Goal: Information Seeking & Learning: Check status

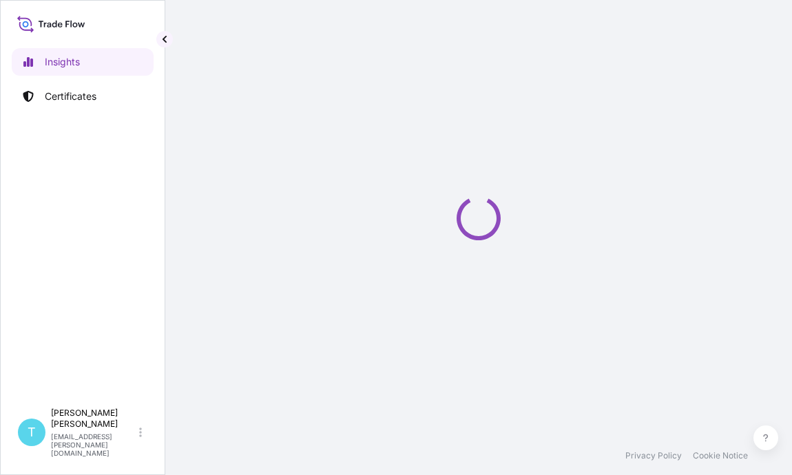
select select "2025"
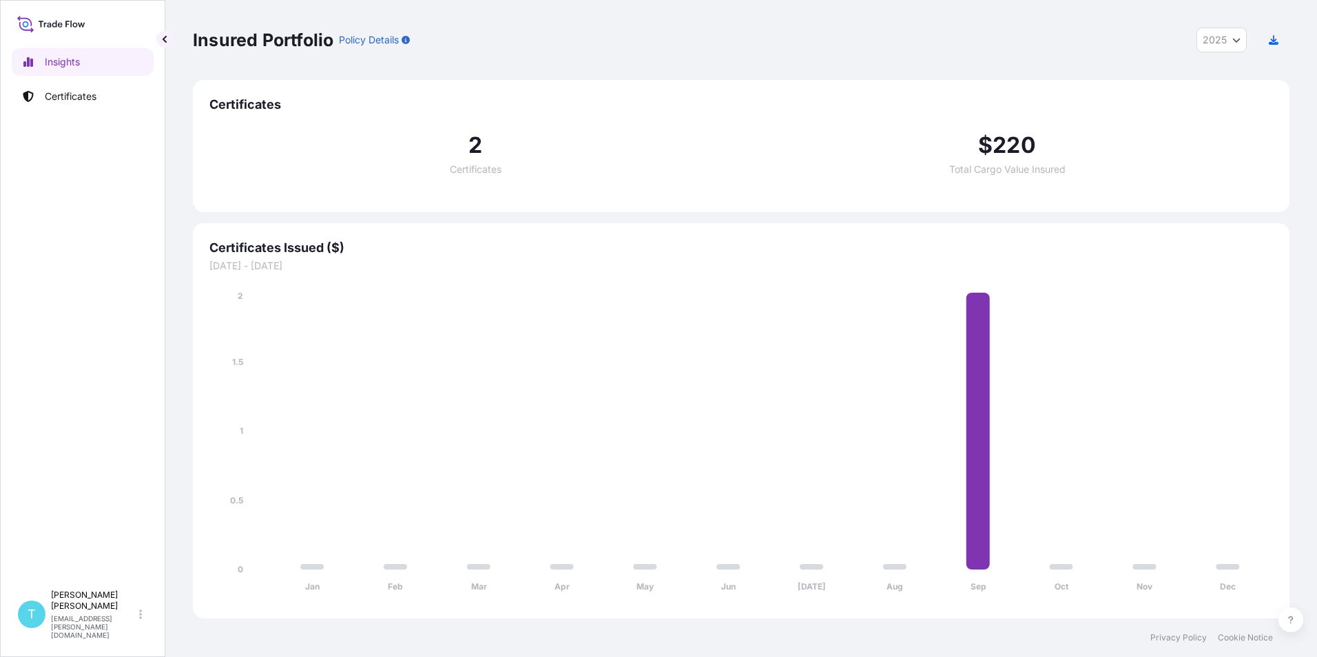
click at [470, 152] on span "2" at bounding box center [475, 145] width 14 height 22
click at [485, 142] on div "2 Certificates" at bounding box center [475, 154] width 532 height 40
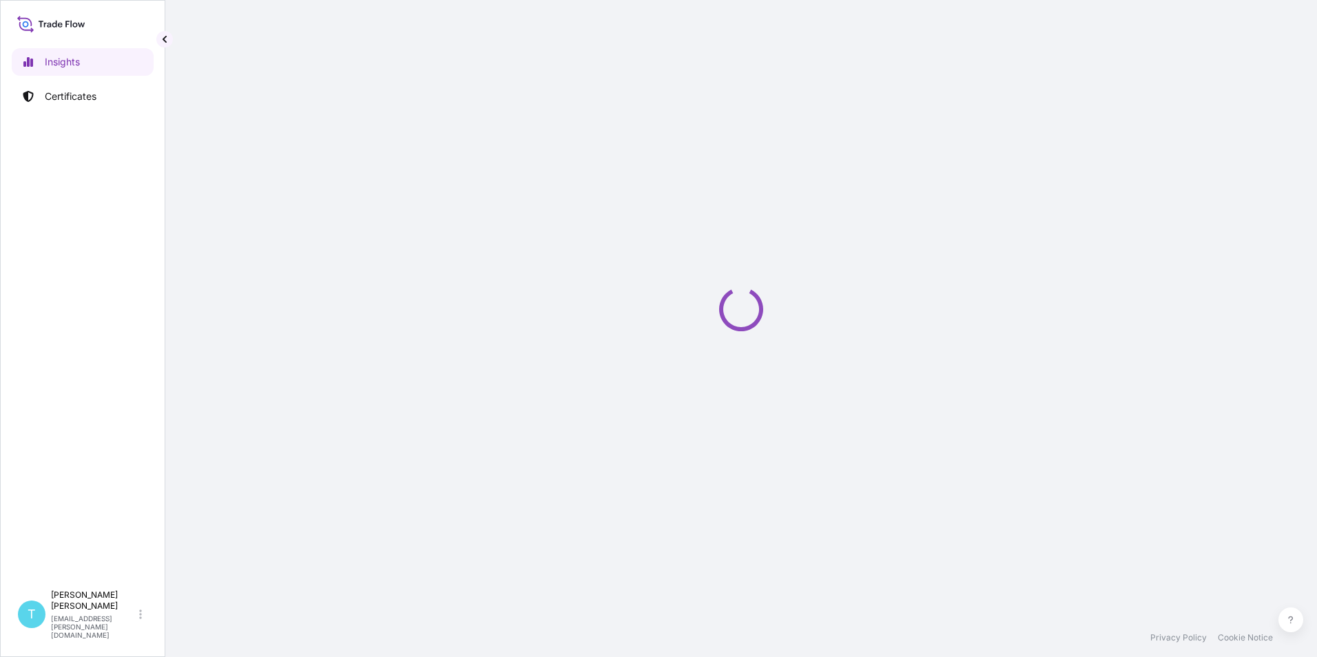
select select "2025"
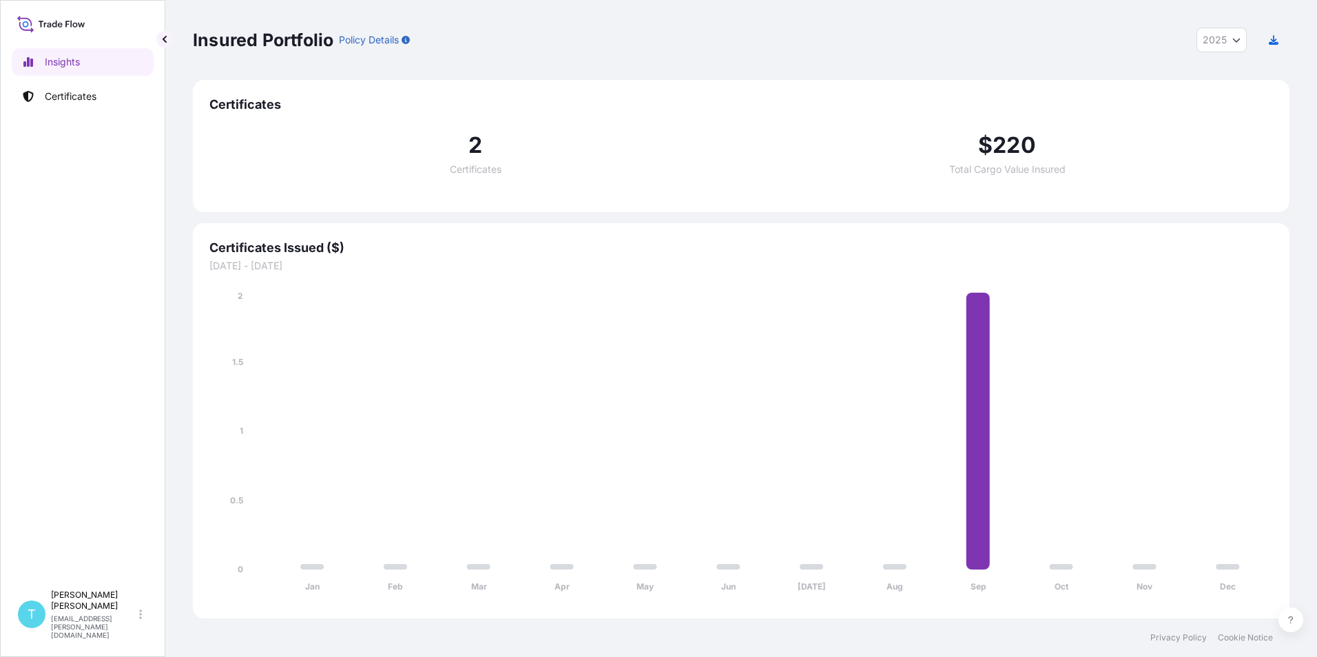
drag, startPoint x: 1277, startPoint y: 0, endPoint x: 638, endPoint y: 408, distance: 758.6
click at [638, 408] on icon "Jan Feb Mar Apr May Jun Jul Aug Sep Oct Nov Dec 0 0.5 1 1.5 2" at bounding box center [741, 445] width 1064 height 313
drag, startPoint x: 1289, startPoint y: 1, endPoint x: 1134, endPoint y: 42, distance: 160.4
click at [1131, 48] on div "Insured Portfolio Policy Details 2025 2025 2024 2023 2022" at bounding box center [741, 40] width 1097 height 25
click at [972, 30] on div "Insured Portfolio Policy Details 2025 2025 2024 2023 2022" at bounding box center [741, 40] width 1097 height 25
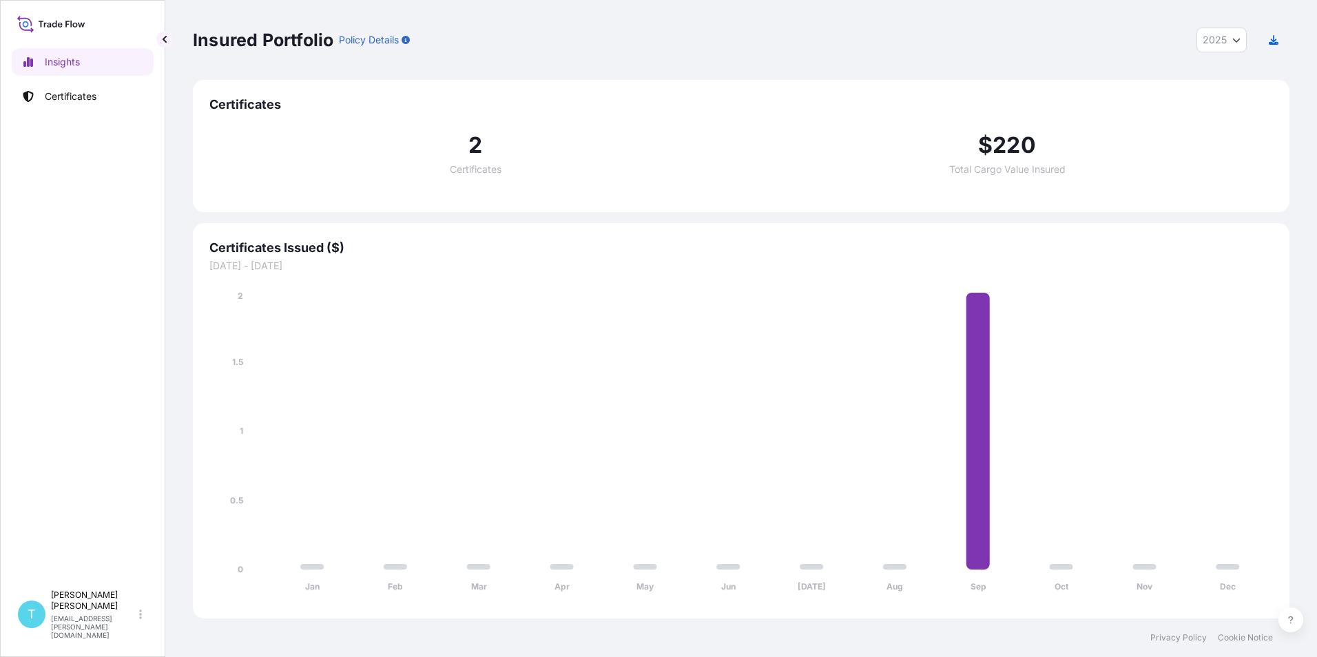
click at [923, 93] on div "Certificates 2 Certificates $ 220 Total Cargo Value Insured" at bounding box center [741, 146] width 1097 height 132
click at [135, 612] on p "Tyler Holderby" at bounding box center [93, 601] width 85 height 22
click at [223, 585] on div "Tyler Holderby tyler.holderby@houdeknature.com" at bounding box center [261, 595] width 124 height 50
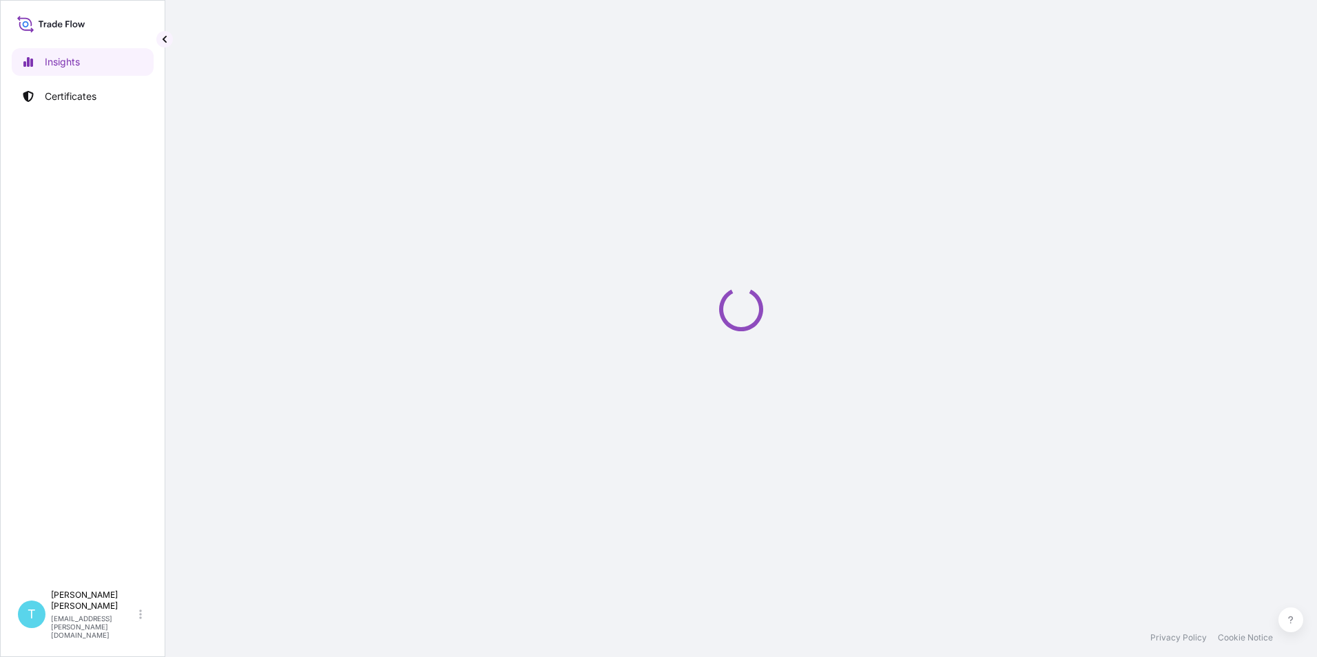
select select "2025"
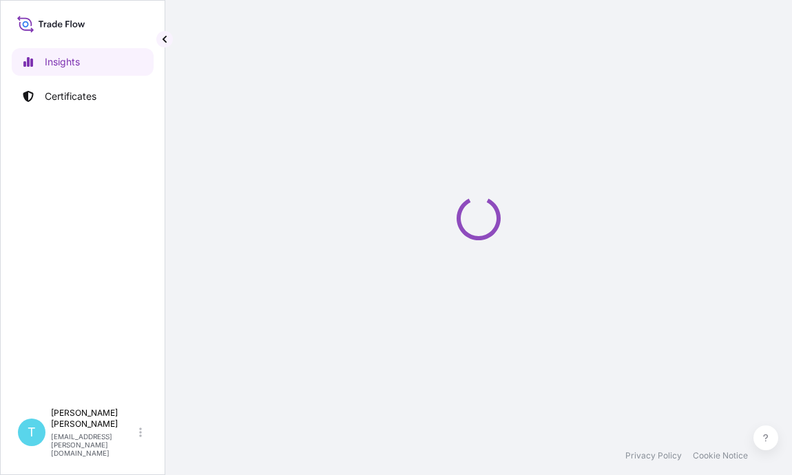
select select "2025"
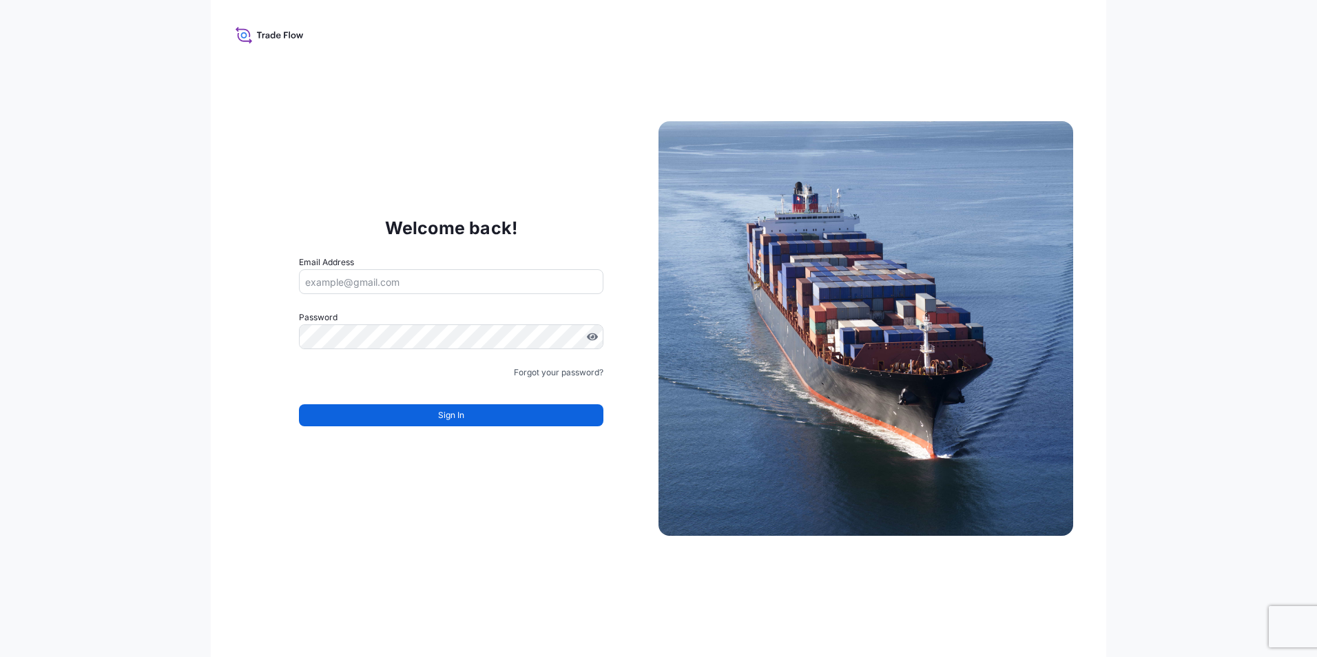
click at [399, 280] on input "Email Address" at bounding box center [451, 281] width 304 height 25
type input "tyler.holderby@houdeknature.com"
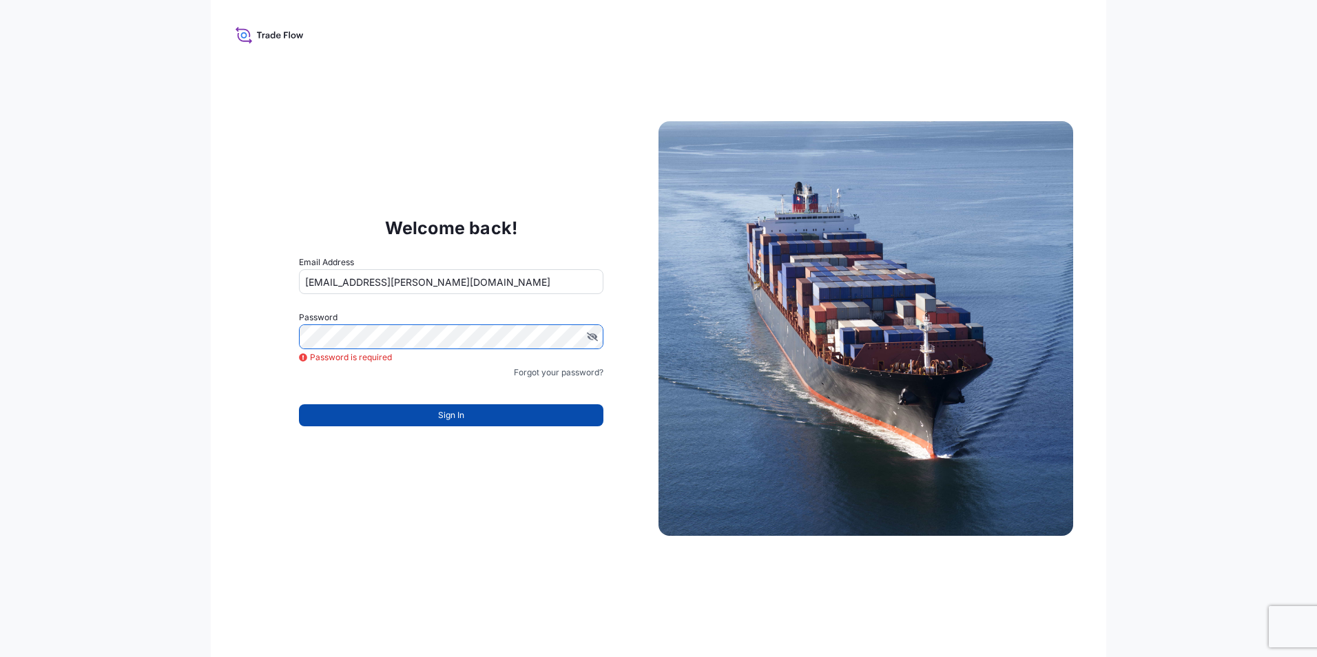
click at [415, 417] on button "Sign In" at bounding box center [451, 415] width 304 height 22
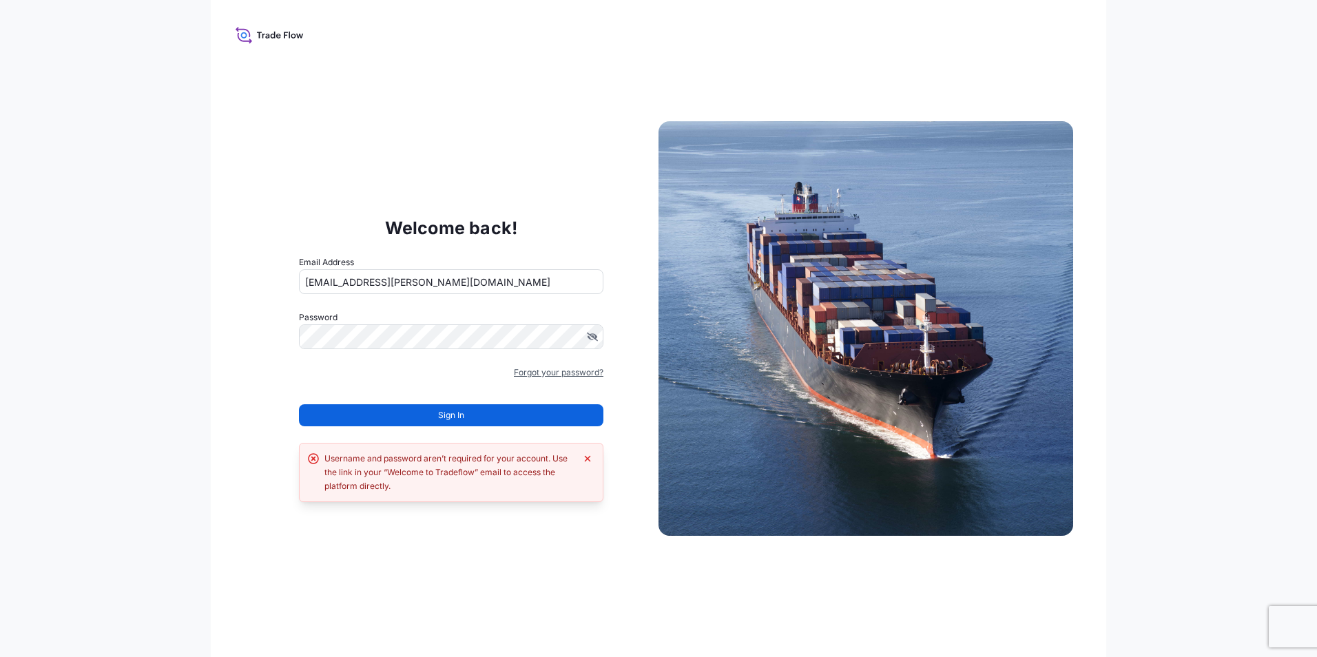
click at [566, 369] on link "Forgot your password?" at bounding box center [559, 373] width 90 height 14
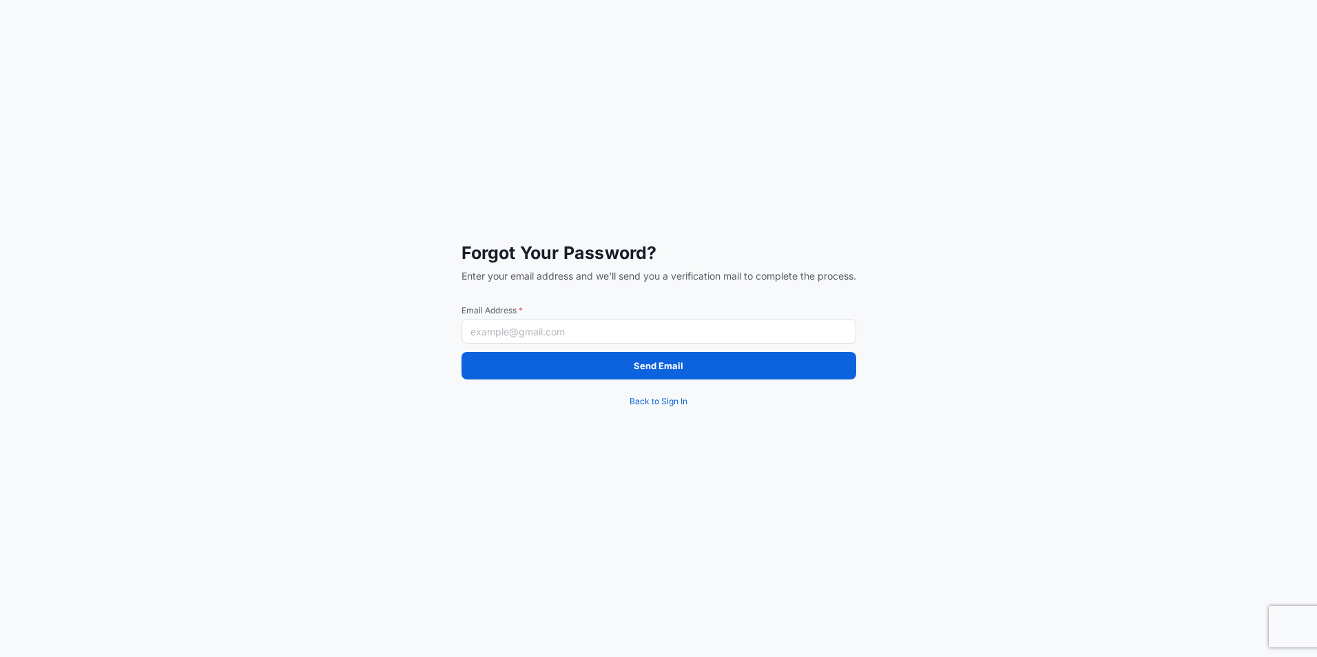
click at [543, 333] on input "Email Address *" at bounding box center [659, 331] width 395 height 25
type input "tyler.holderby@houdeknature.com"
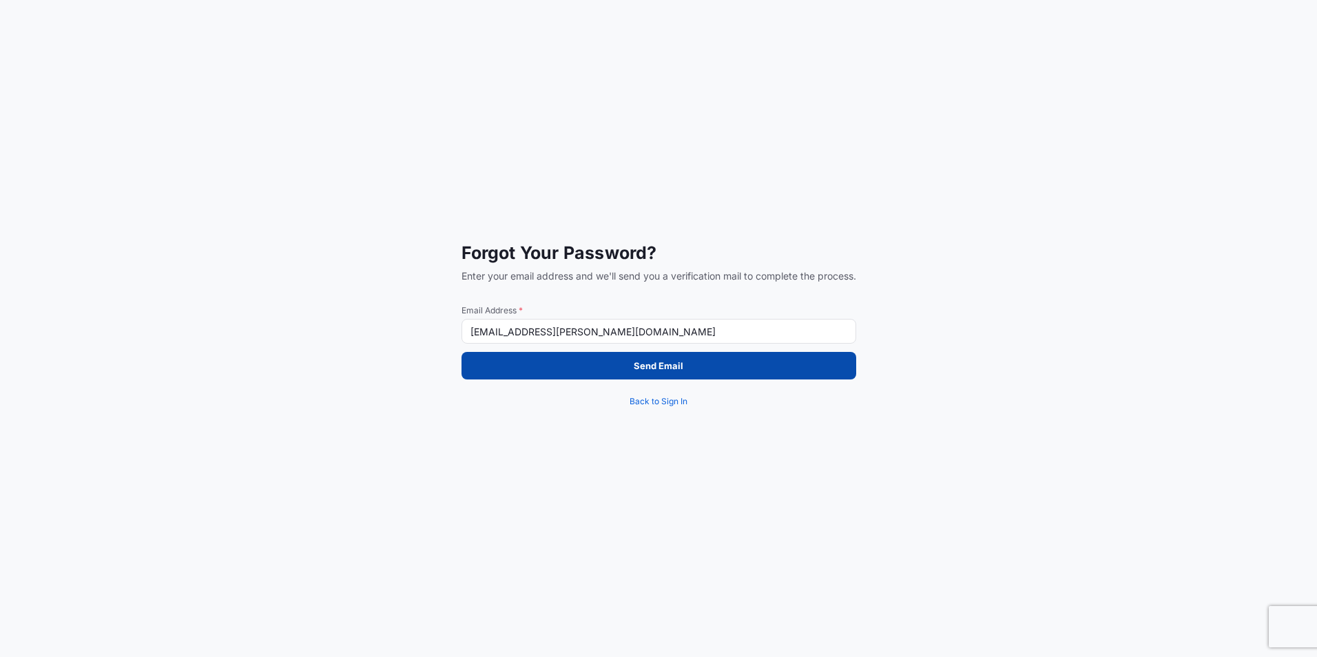
click at [563, 365] on button "Send Email" at bounding box center [659, 366] width 395 height 28
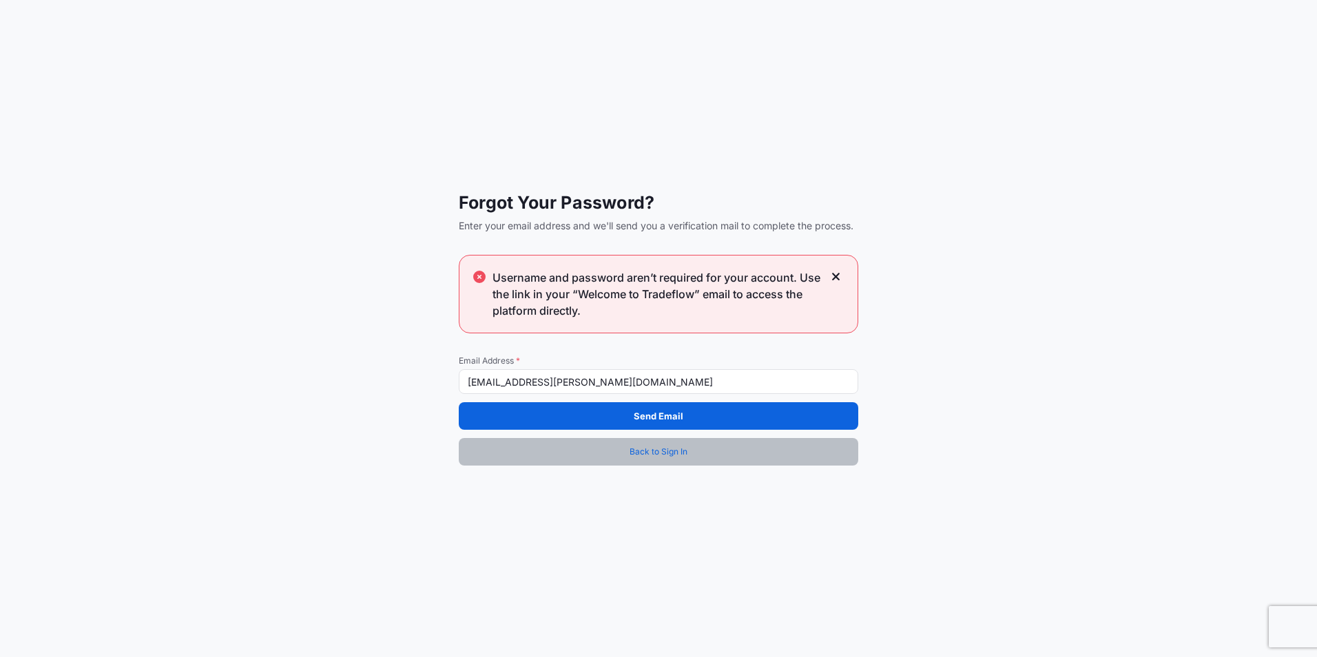
click at [636, 452] on span "Back to Sign In" at bounding box center [659, 452] width 58 height 14
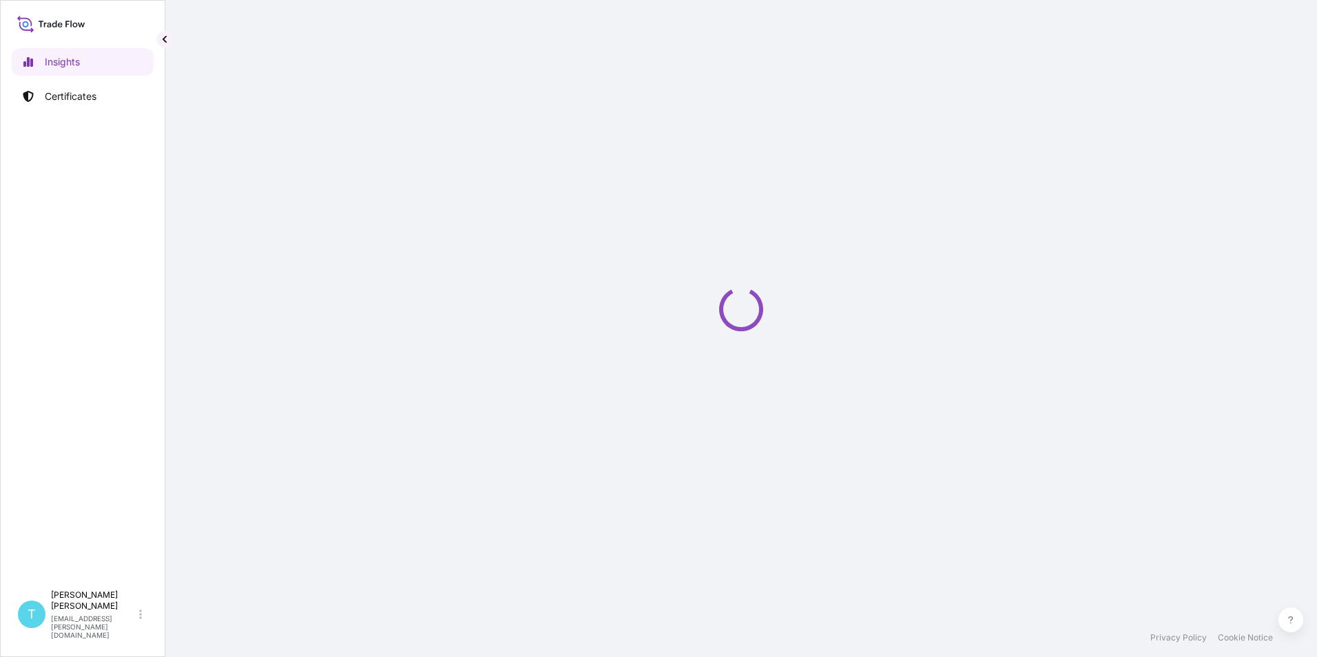
select select "2025"
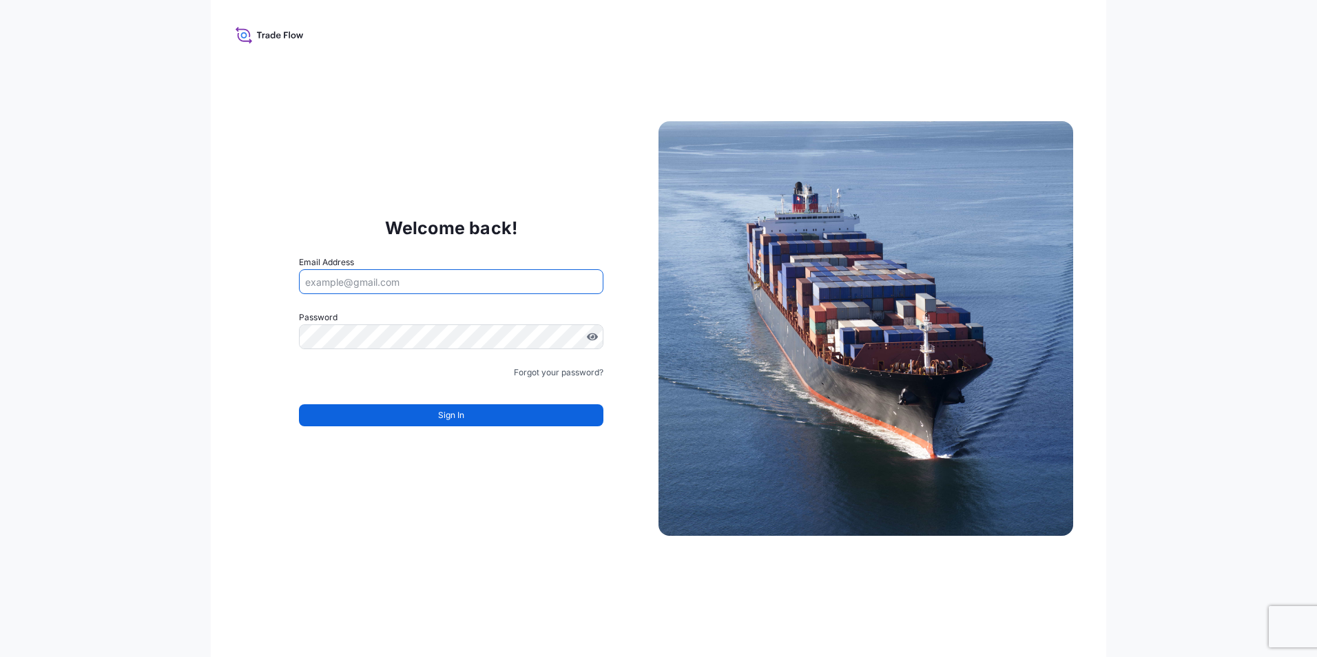
click at [374, 277] on input "Email Address" at bounding box center [451, 281] width 304 height 25
type input "tyler.holderby@houdeknature.com"
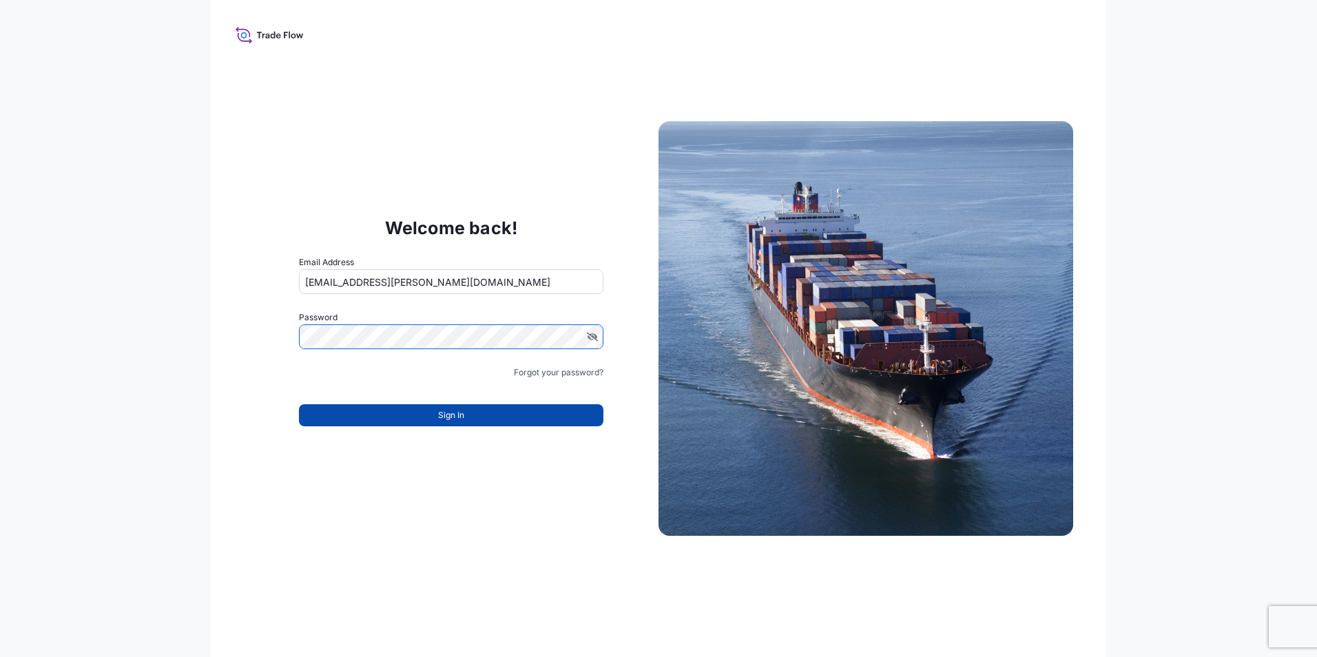
click at [359, 416] on button "Sign In" at bounding box center [451, 415] width 304 height 22
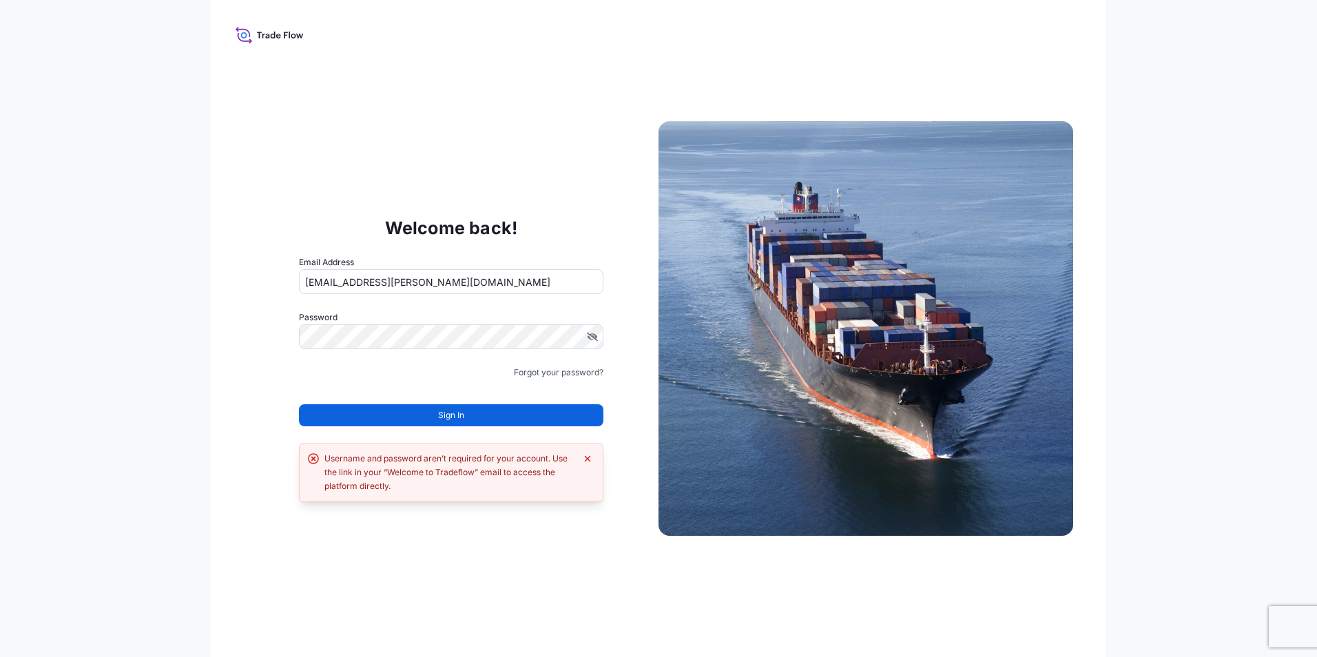
click at [473, 548] on div "Welcome back! Email Address tyler.holderby@houdeknature.com Password Must inclu…" at bounding box center [659, 328] width 896 height 657
click at [584, 460] on icon "Dismiss error" at bounding box center [587, 458] width 11 height 11
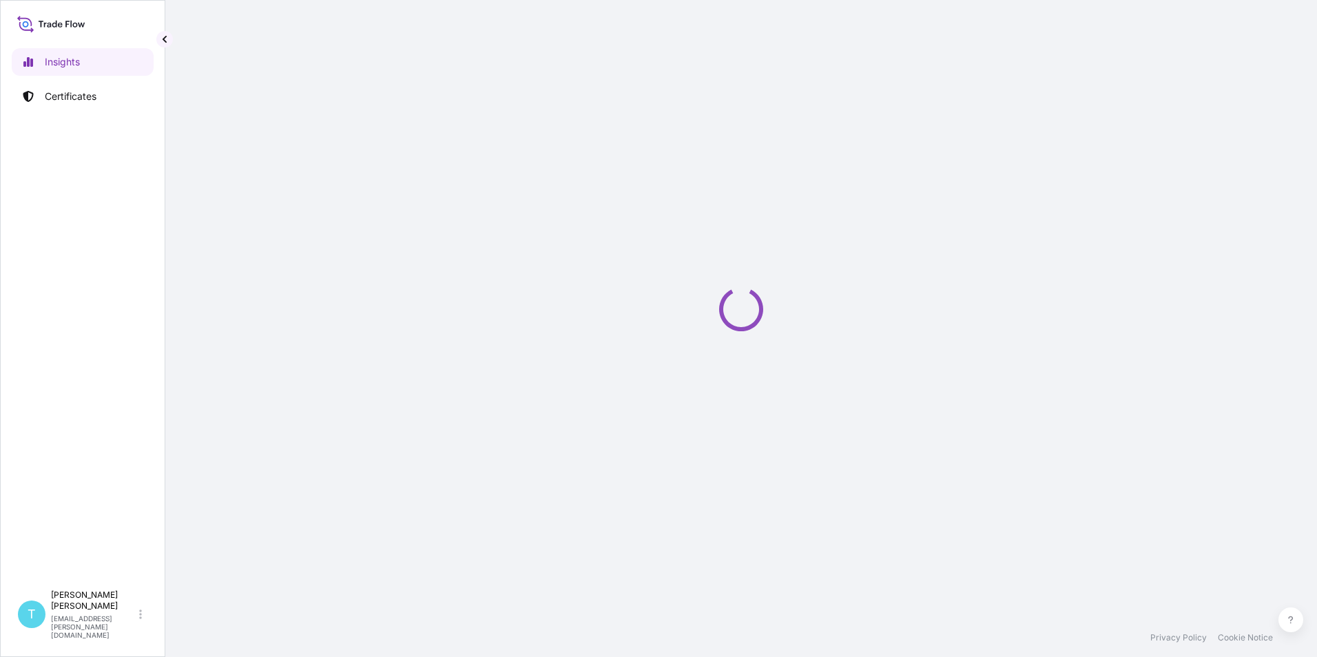
select select "2025"
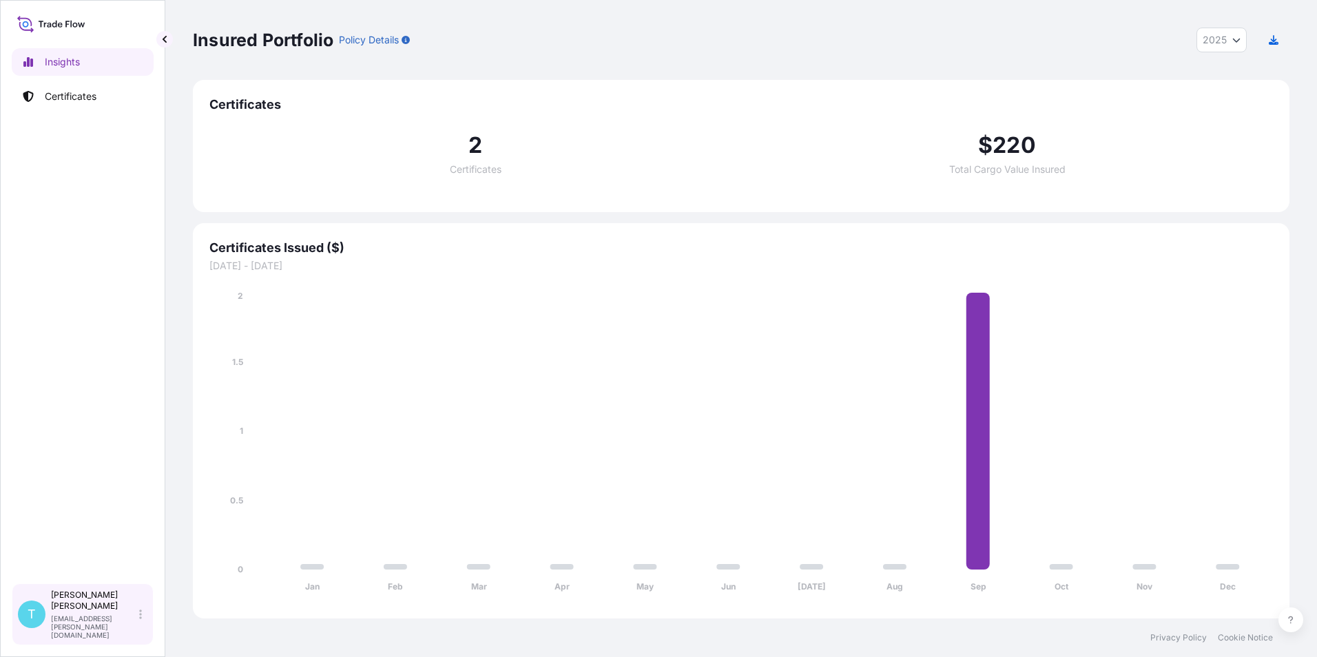
click at [130, 625] on div "[PERSON_NAME] [PERSON_NAME][EMAIL_ADDRESS][PERSON_NAME][DOMAIN_NAME]" at bounding box center [99, 615] width 96 height 50
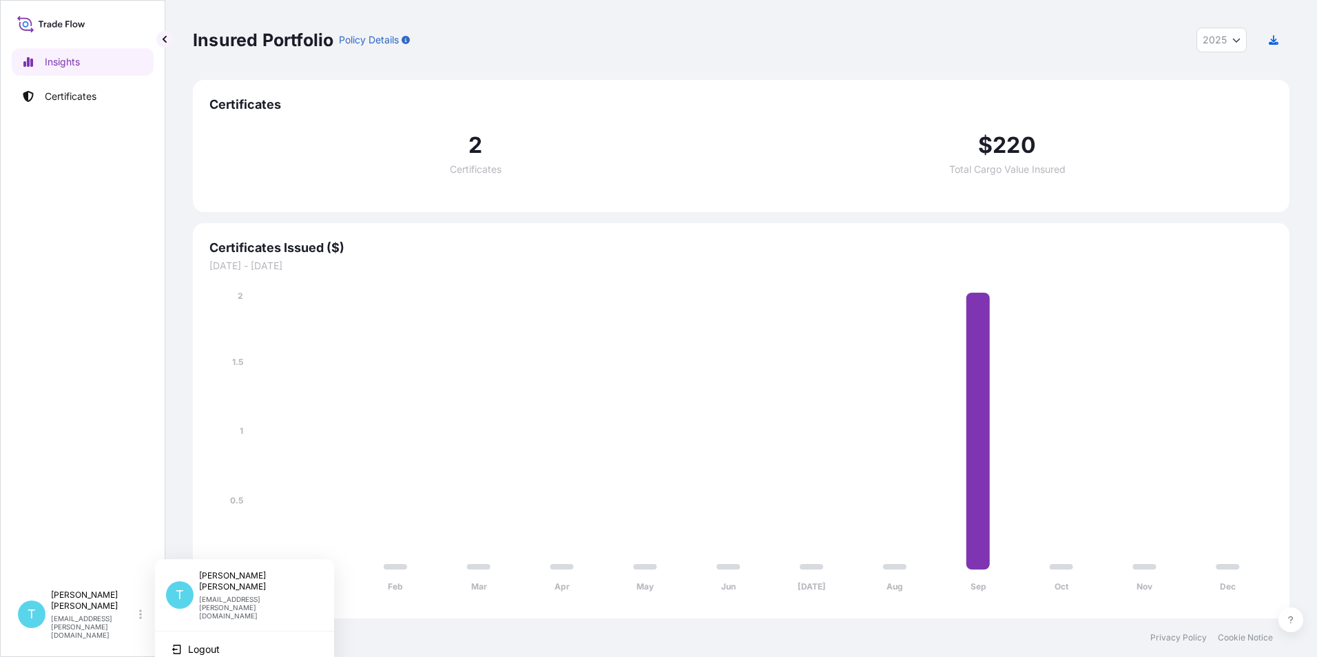
click at [102, 513] on div "Insights Certificates" at bounding box center [83, 310] width 142 height 548
click at [521, 17] on div "Insured Portfolio Policy Details 2025 2025 2024 2023 2022" at bounding box center [741, 40] width 1097 height 80
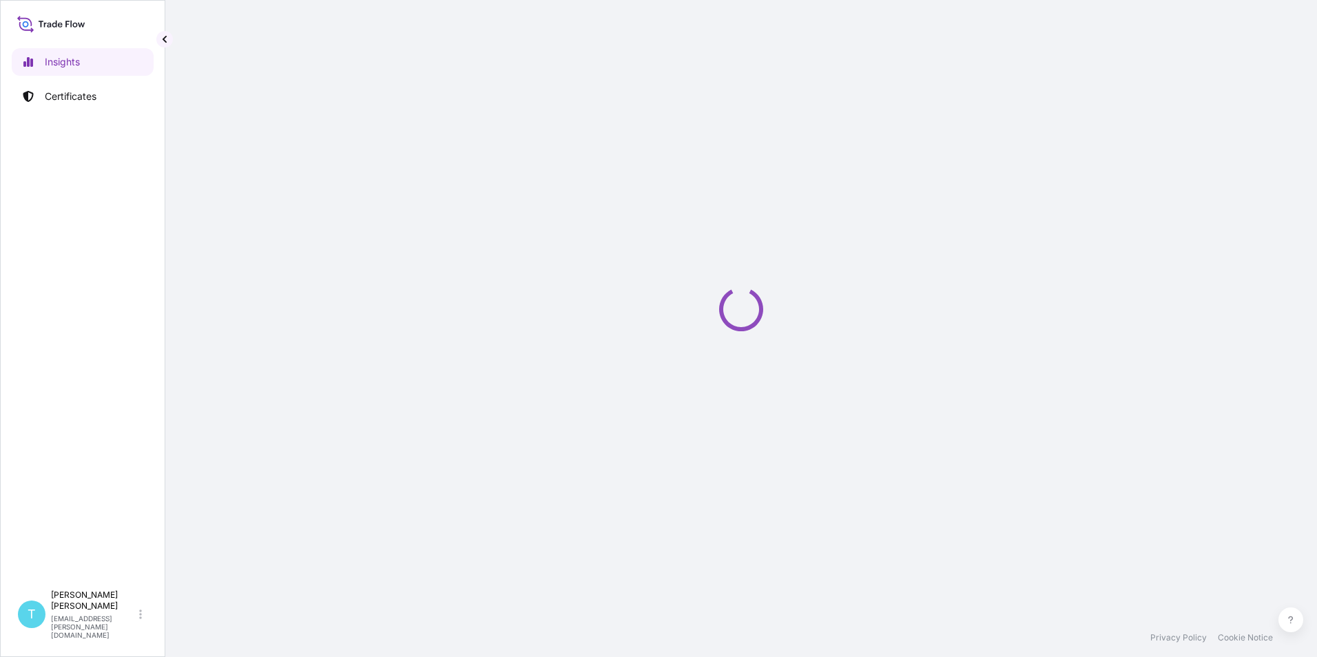
select select "2025"
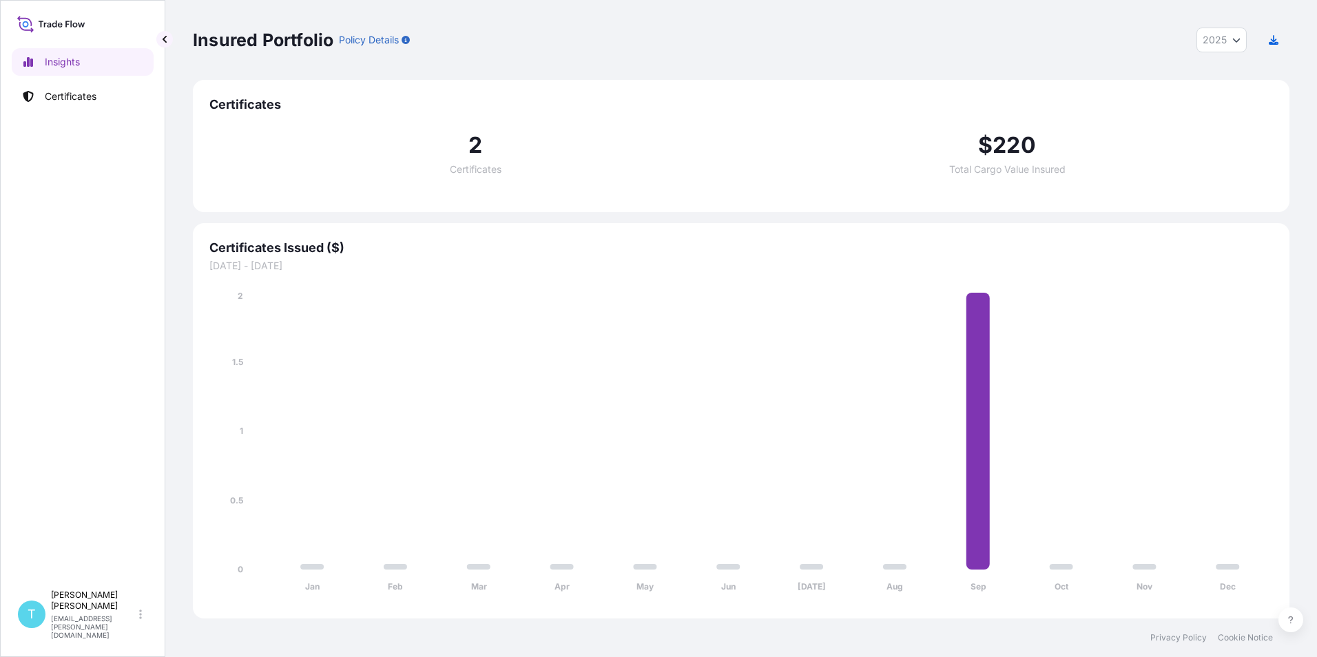
drag, startPoint x: 1289, startPoint y: 1, endPoint x: 988, endPoint y: 17, distance: 301.4
click at [940, 37] on div "Insured Portfolio Policy Details 2025 2025 2024 2023 2022" at bounding box center [741, 40] width 1097 height 25
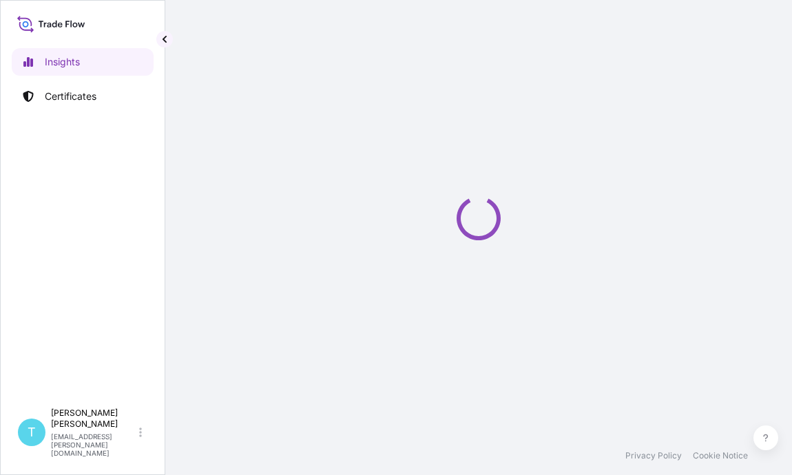
select select "2025"
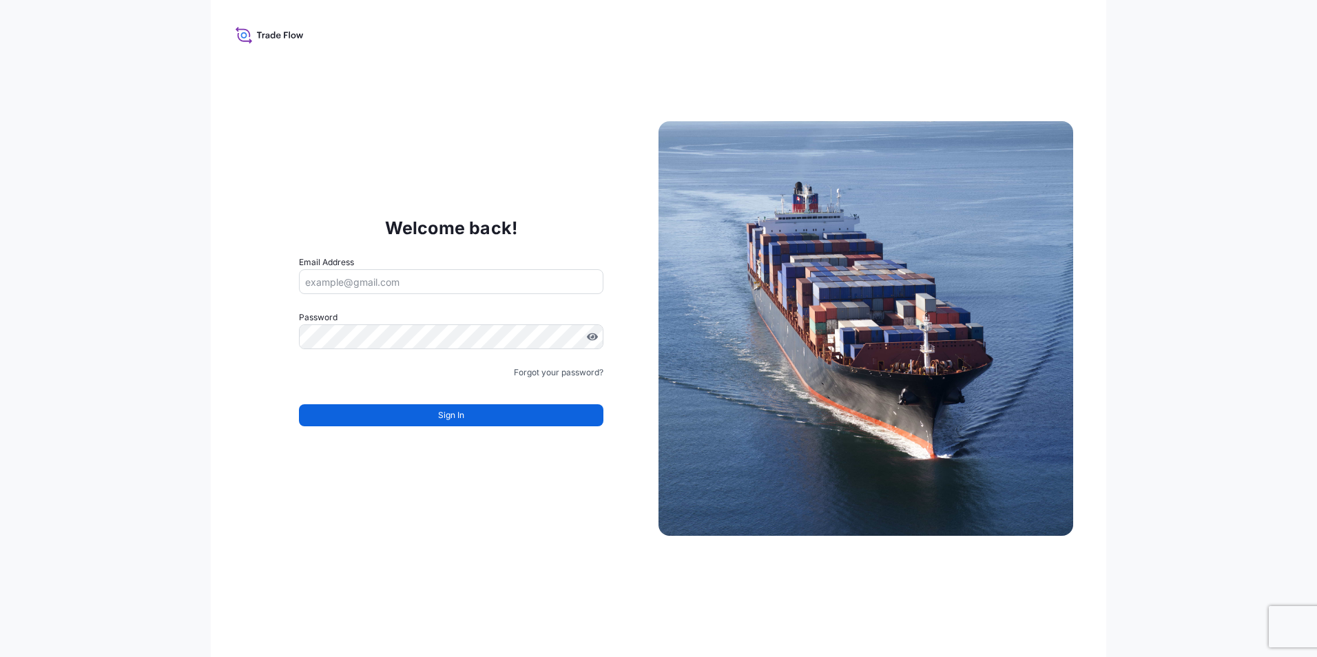
click at [273, 33] on icon at bounding box center [270, 35] width 68 height 20
click at [265, 35] on icon at bounding box center [270, 35] width 68 height 20
click at [380, 276] on input "Email Address" at bounding box center [451, 281] width 304 height 25
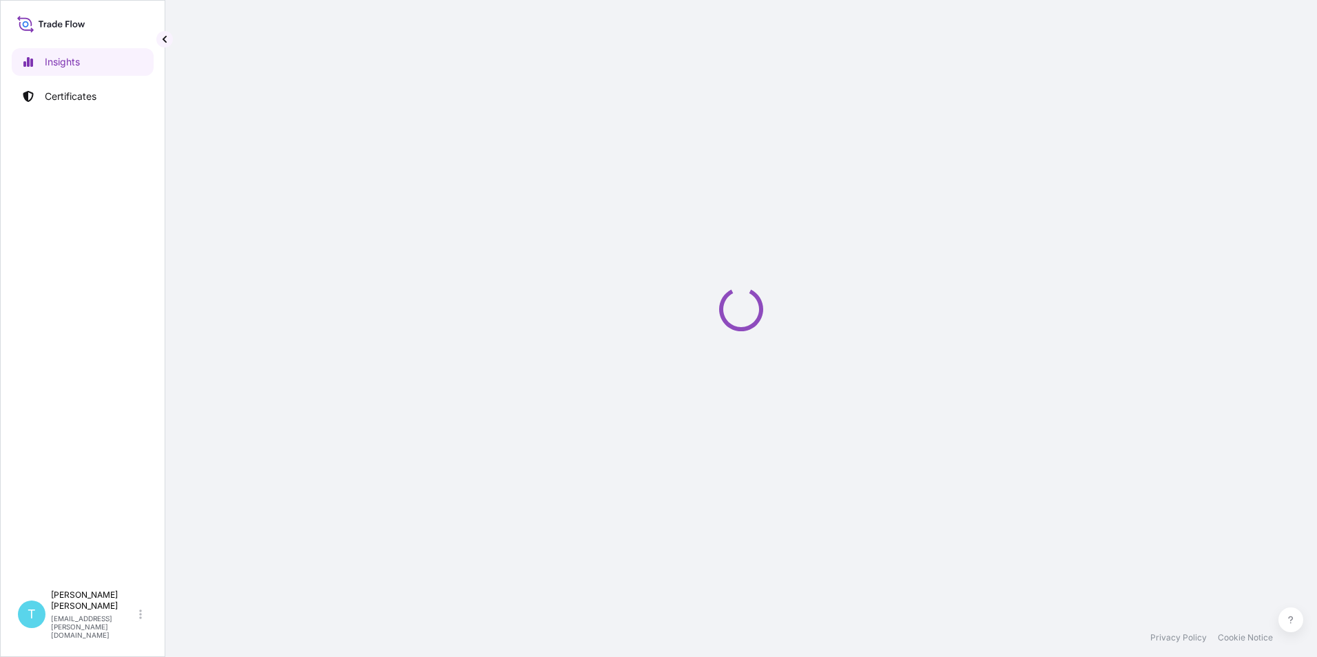
select select "2025"
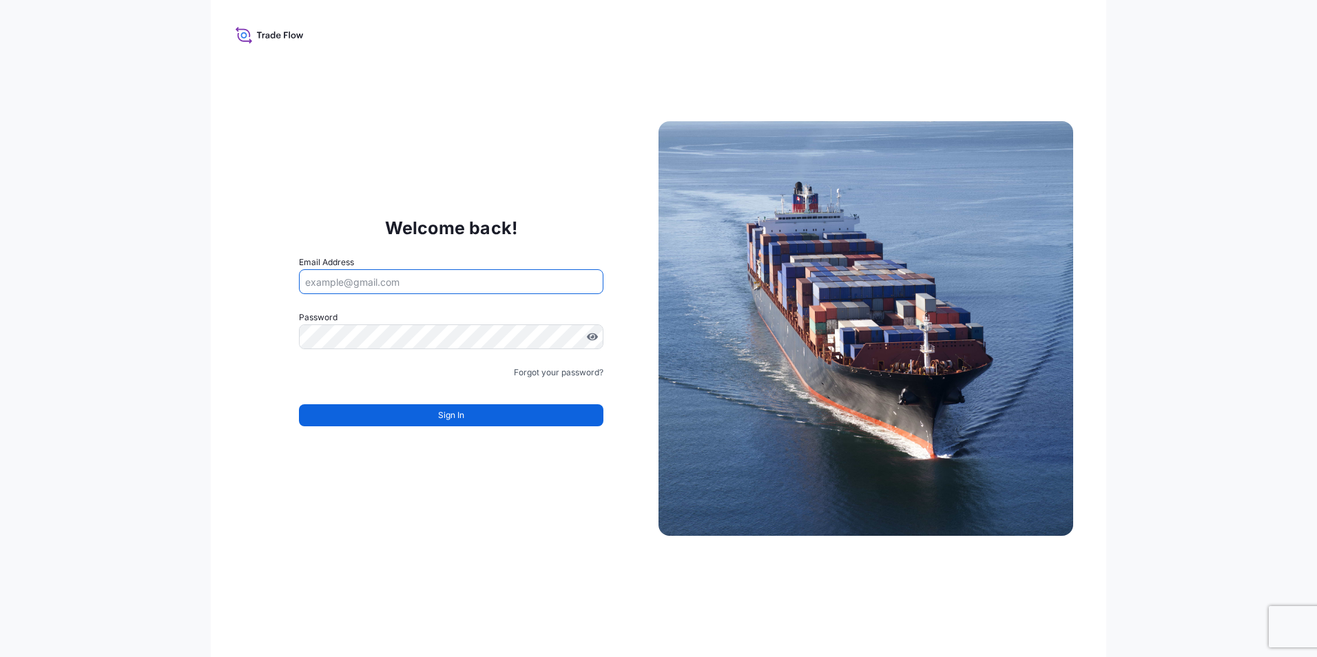
click at [375, 282] on input "Email Address" at bounding box center [451, 281] width 304 height 25
type input "tyler.holderby@houdeknature.com"
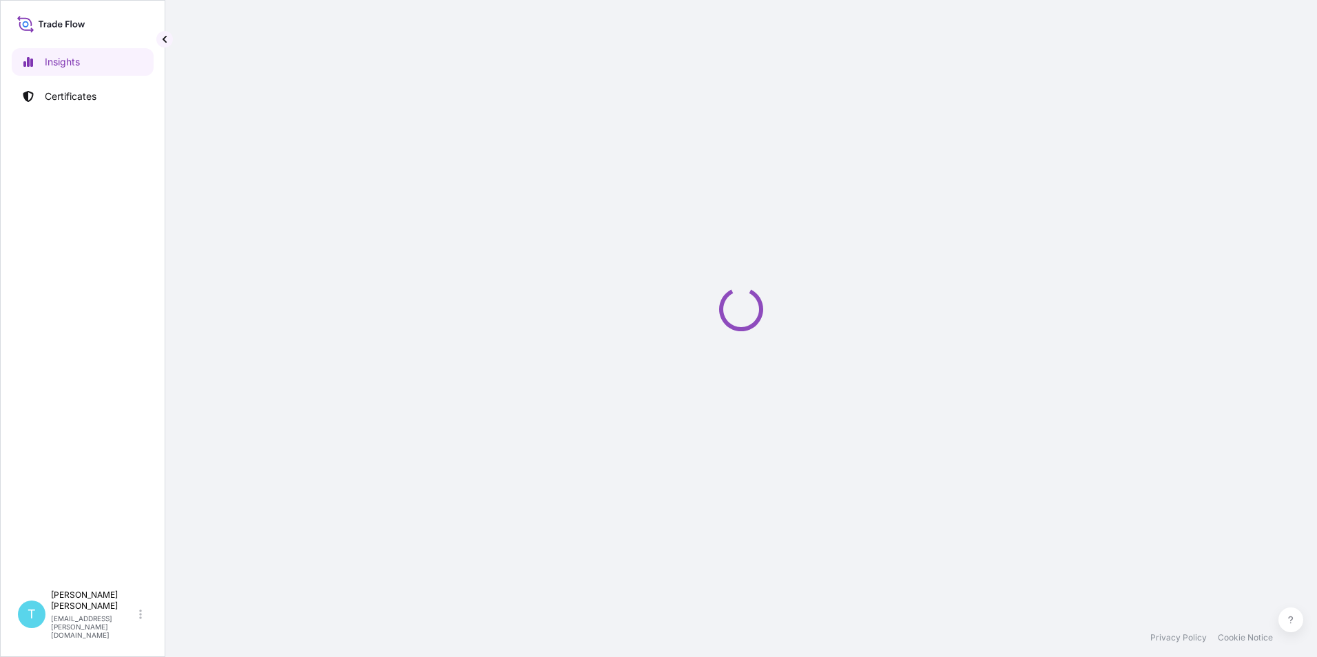
select select "2025"
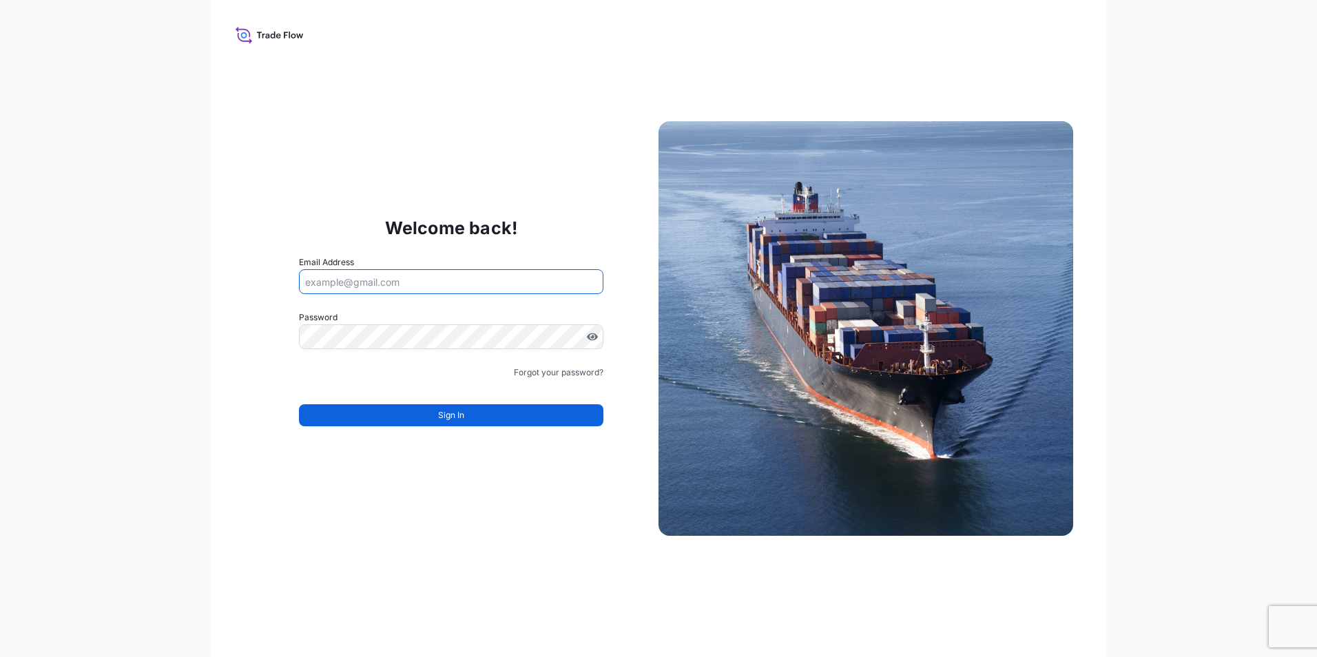
click at [377, 271] on input "Email Address" at bounding box center [451, 281] width 304 height 25
type input "[EMAIL_ADDRESS][PERSON_NAME][DOMAIN_NAME]"
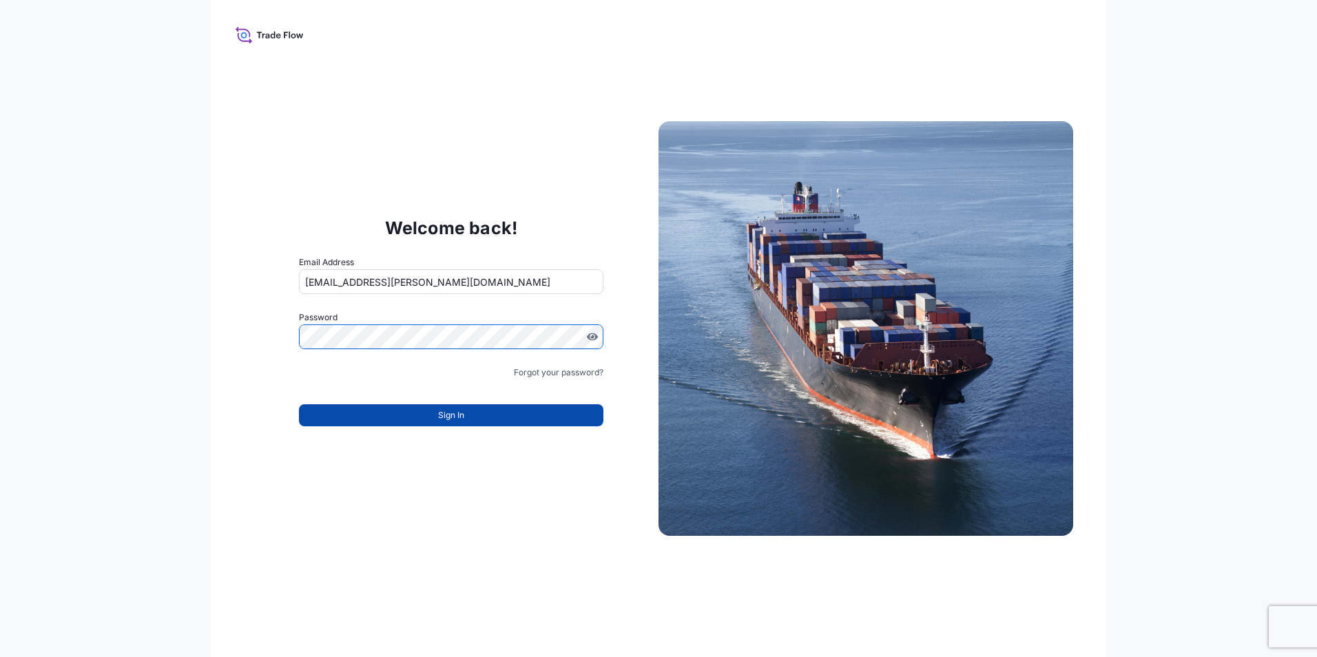
click at [372, 411] on button "Sign In" at bounding box center [451, 415] width 304 height 22
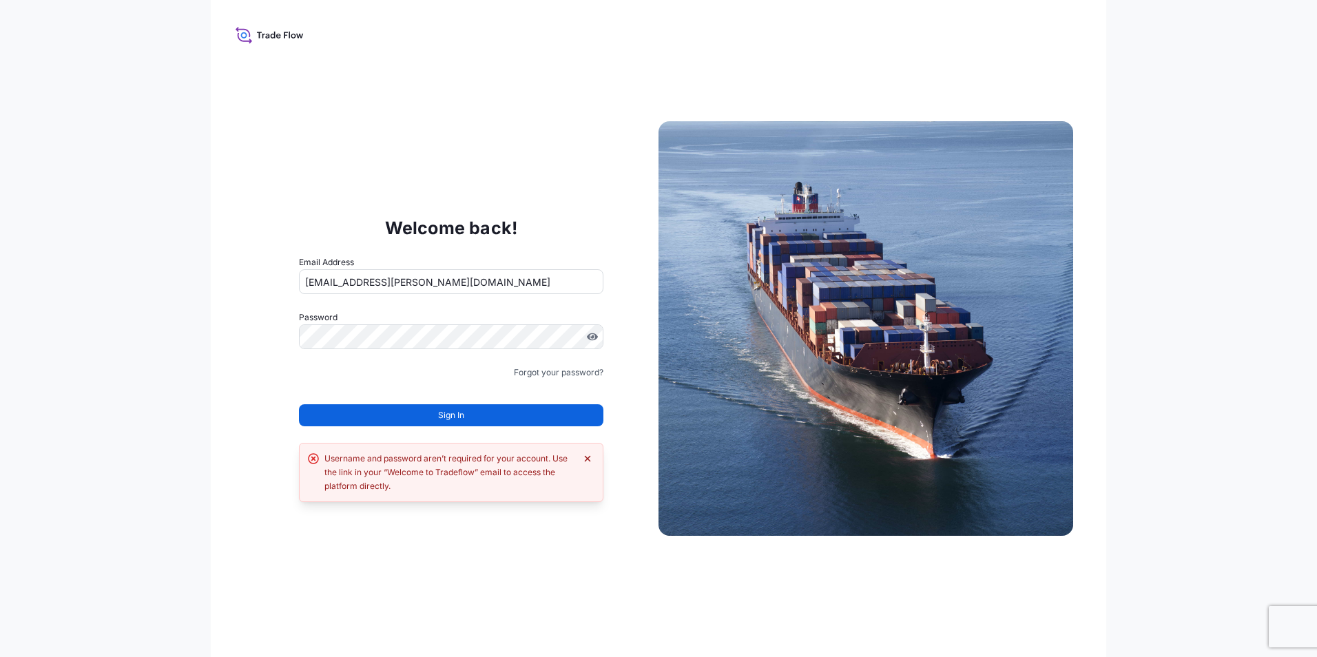
click at [588, 458] on icon "Dismiss error" at bounding box center [588, 459] width 6 height 6
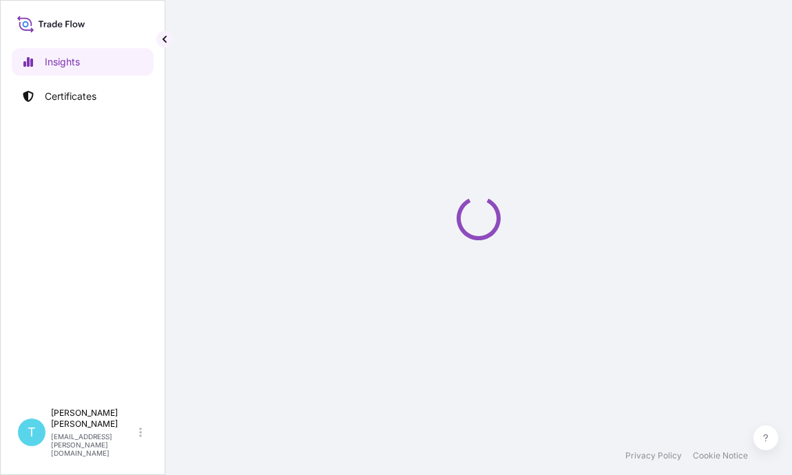
select select "2025"
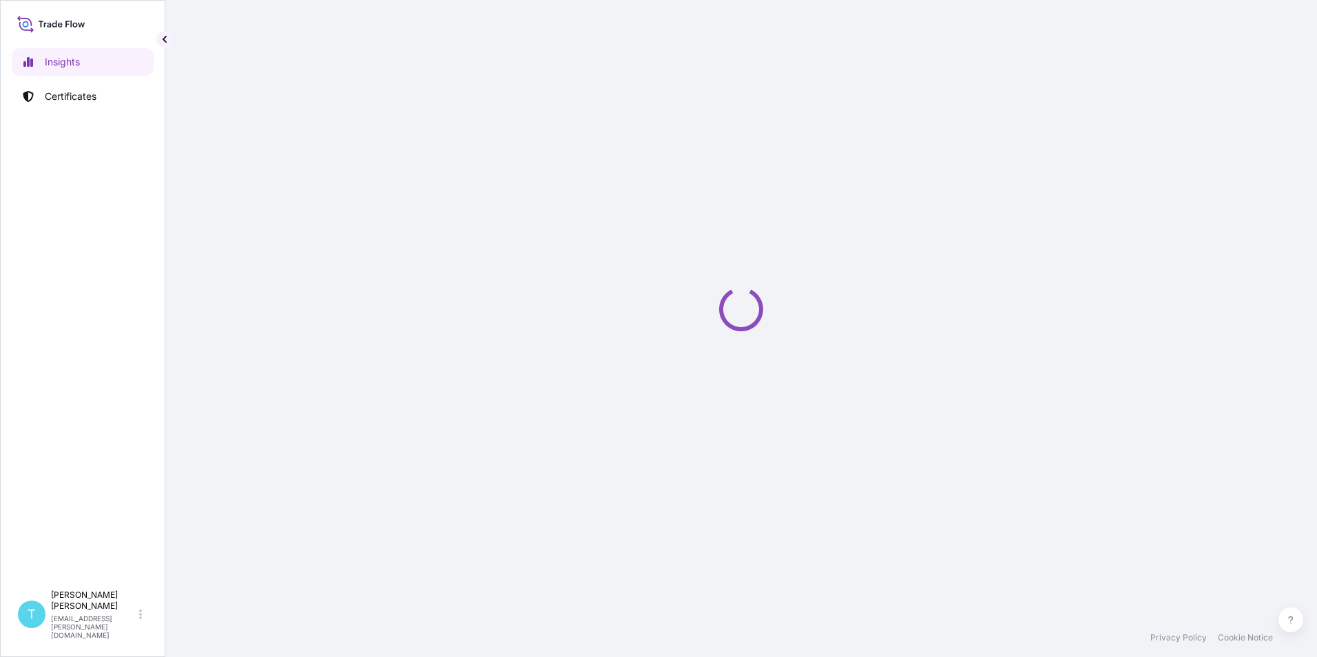
select select "2025"
